Goal: Task Accomplishment & Management: Manage account settings

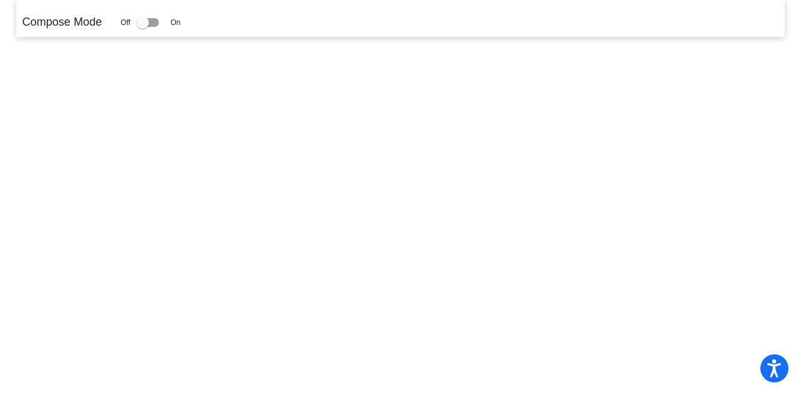
click at [154, 18] on div at bounding box center [147, 22] width 23 height 9
click at [143, 27] on input "checkbox" at bounding box center [142, 27] width 1 height 1
click at [153, 21] on div at bounding box center [147, 22] width 23 height 9
click at [143, 27] on input "checkbox" at bounding box center [142, 27] width 1 height 1
checkbox input "false"
